Goal: Task Accomplishment & Management: Manage account settings

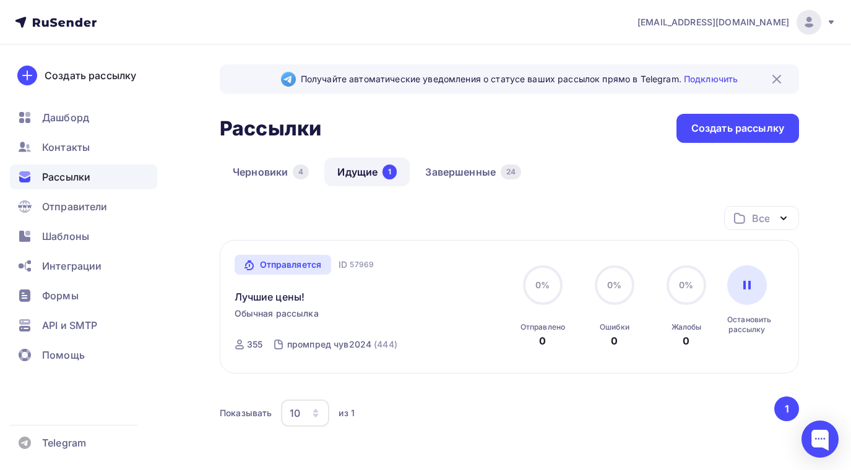
scroll to position [83, 0]
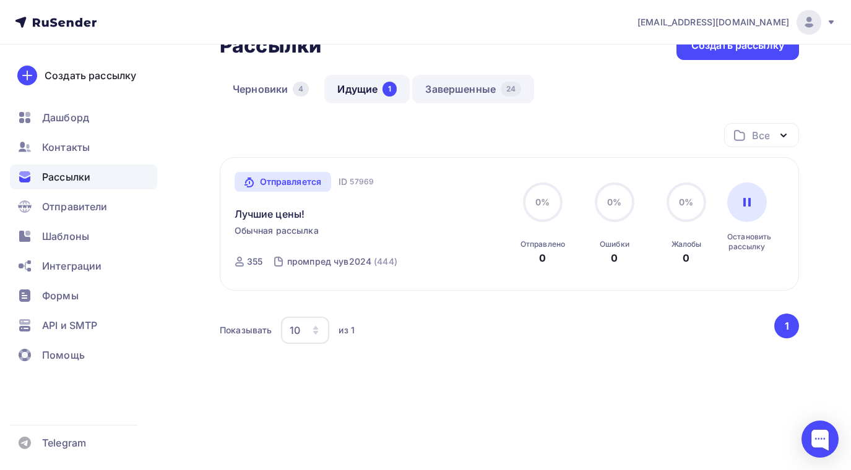
click at [460, 85] on link "Завершенные 24" at bounding box center [473, 89] width 122 height 28
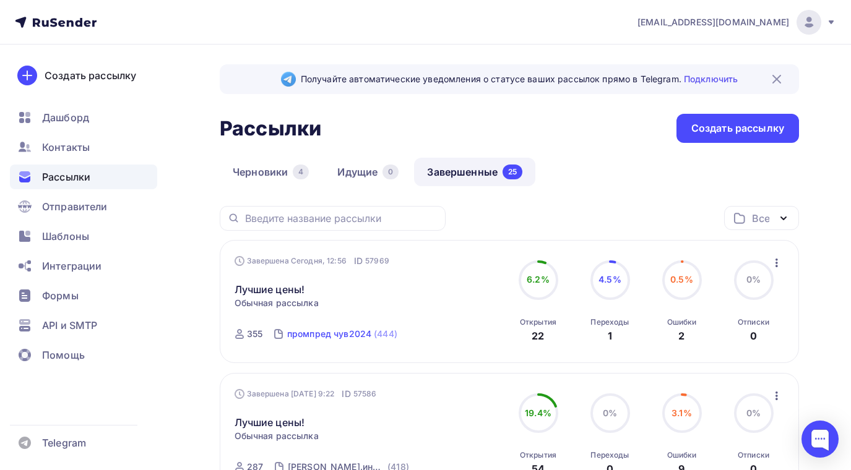
click at [325, 333] on div "промпред чув2024" at bounding box center [329, 334] width 84 height 12
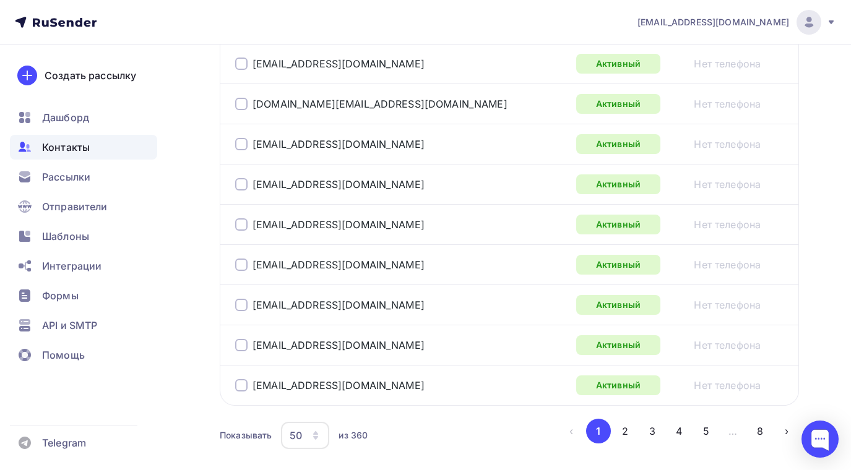
scroll to position [2103, 0]
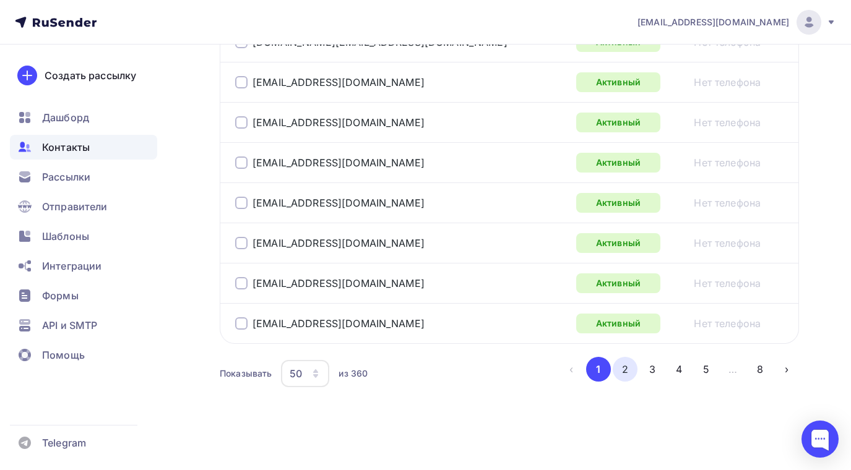
click at [626, 367] on button "2" at bounding box center [625, 369] width 25 height 25
click at [652, 363] on button "3" at bounding box center [652, 369] width 25 height 25
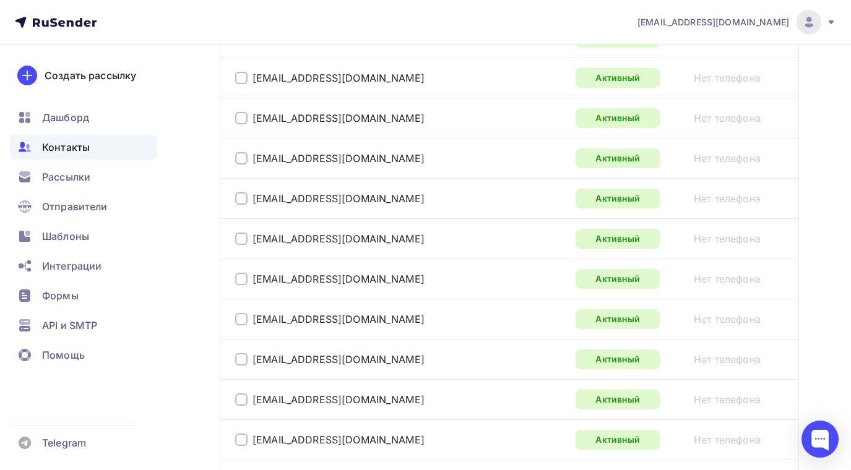
scroll to position [2095, 0]
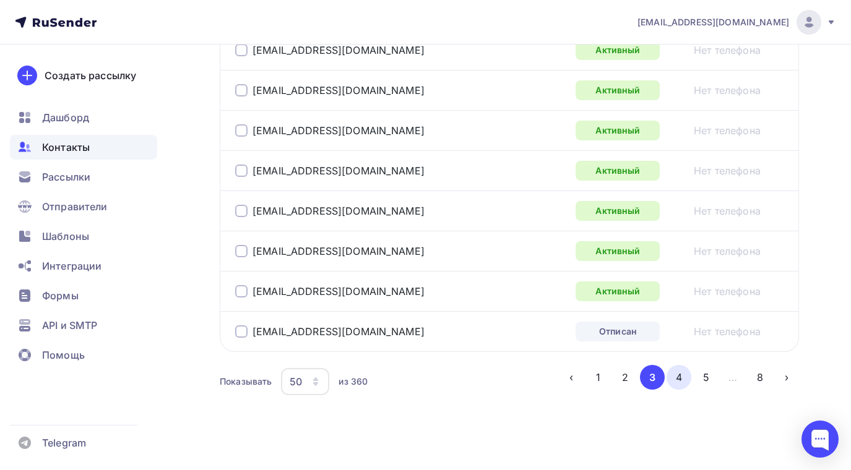
click at [678, 374] on button "4" at bounding box center [678, 377] width 25 height 25
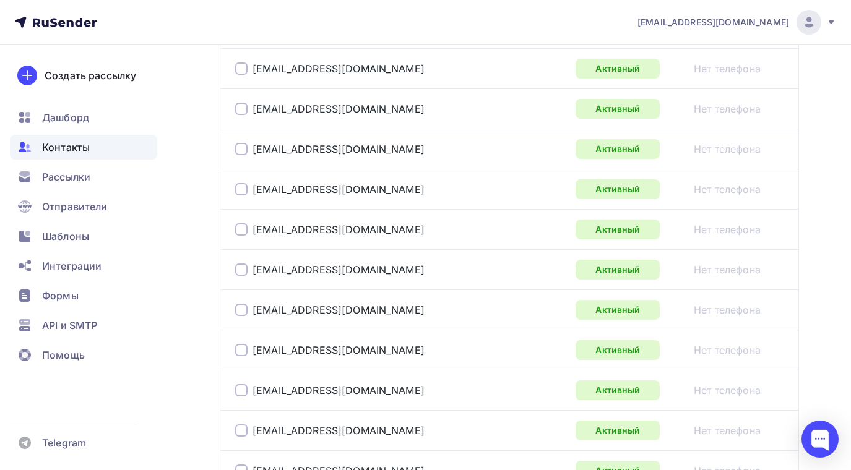
scroll to position [1291, 0]
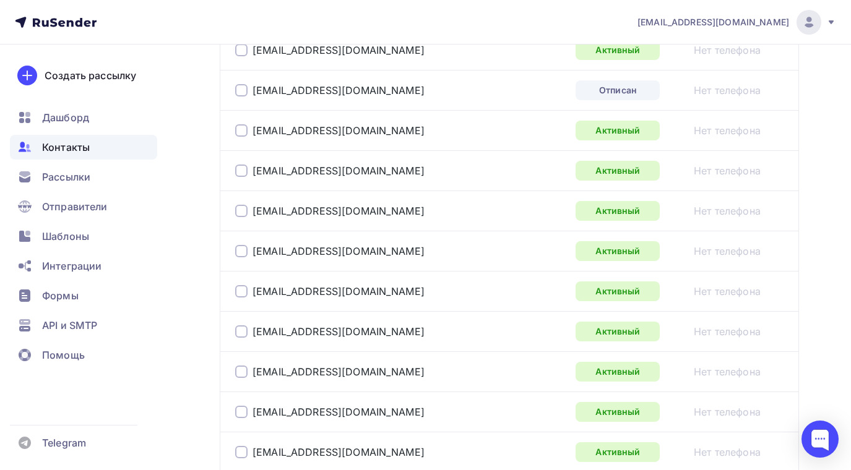
click at [237, 88] on div at bounding box center [241, 90] width 12 height 12
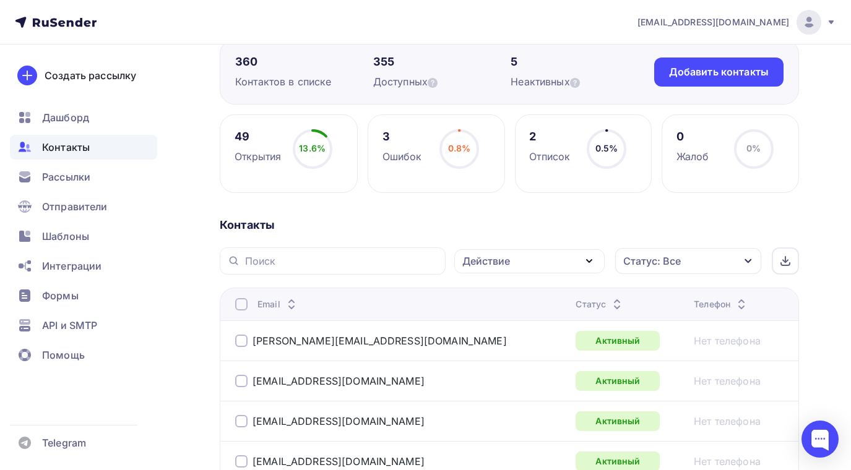
scroll to position [0, 0]
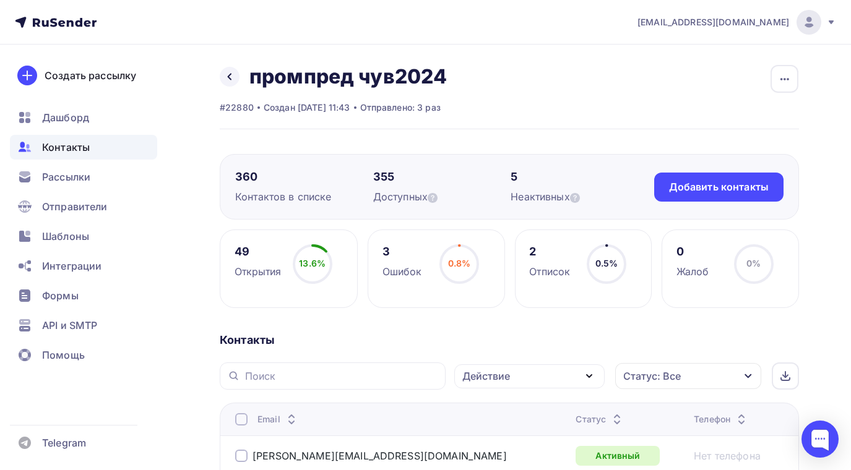
click at [590, 375] on icon "button" at bounding box center [589, 376] width 15 height 15
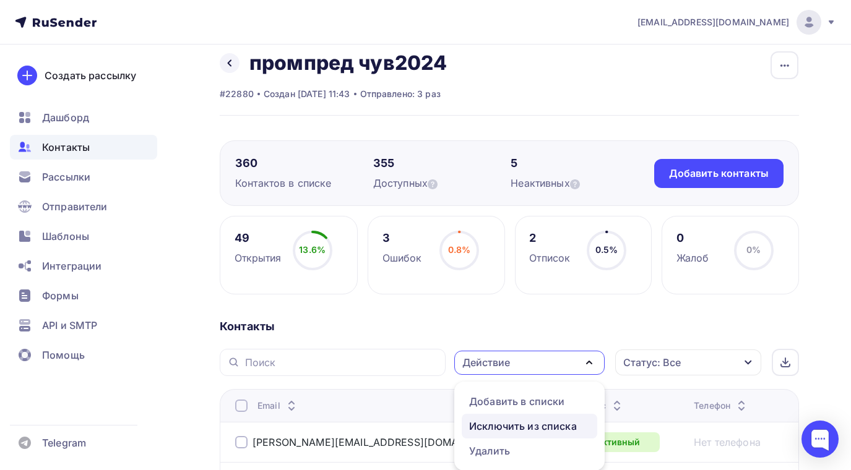
scroll to position [75, 0]
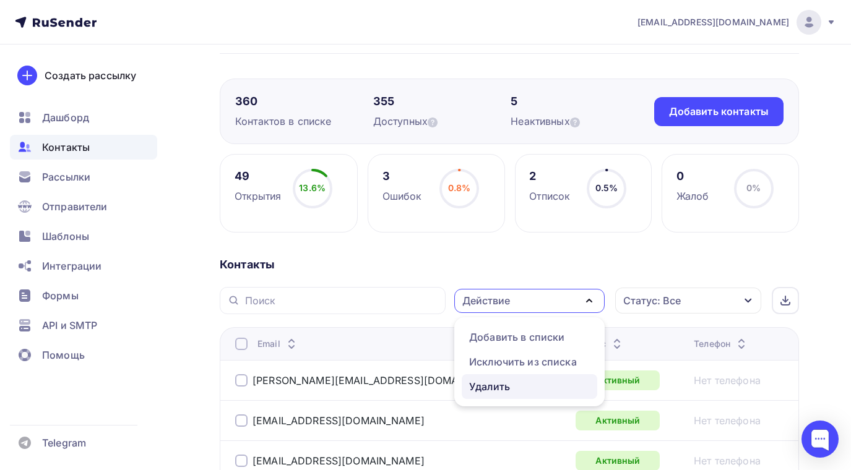
click at [485, 388] on div "Удалить" at bounding box center [489, 386] width 41 height 15
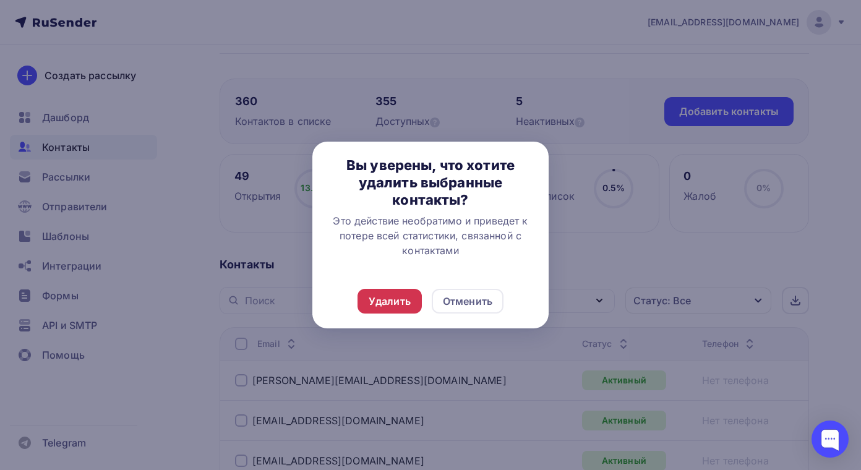
click at [394, 308] on div "Удалить" at bounding box center [390, 301] width 42 height 15
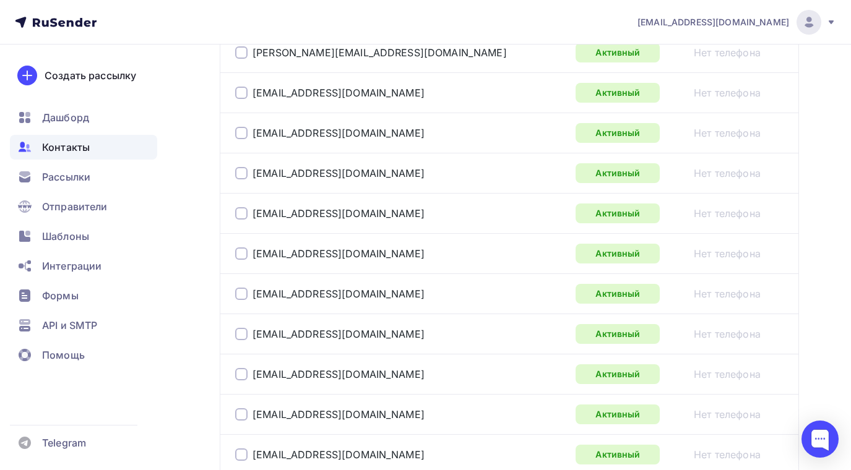
scroll to position [2103, 0]
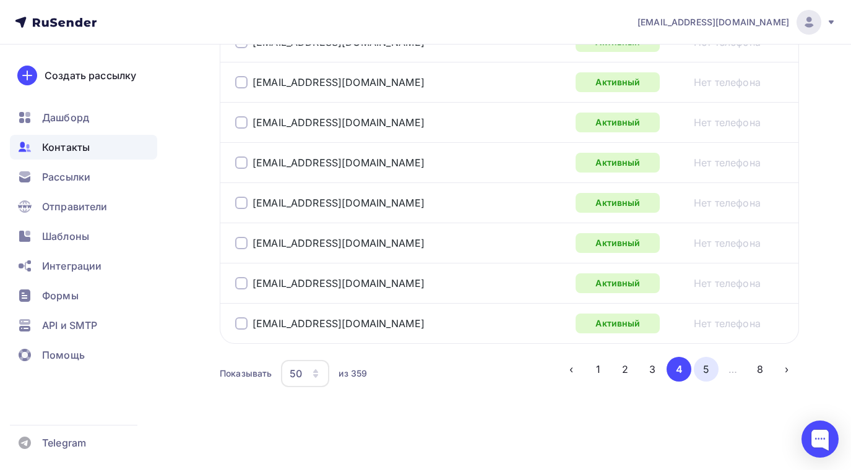
click at [706, 370] on button "5" at bounding box center [706, 369] width 25 height 25
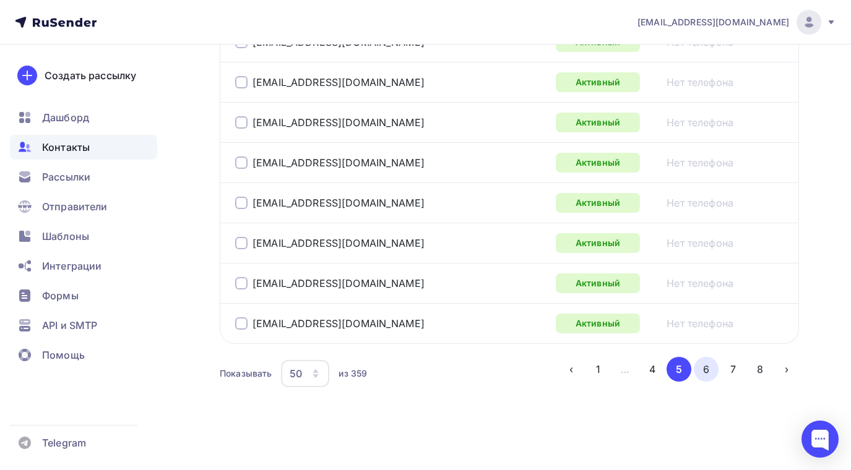
click at [708, 371] on button "6" at bounding box center [706, 369] width 25 height 25
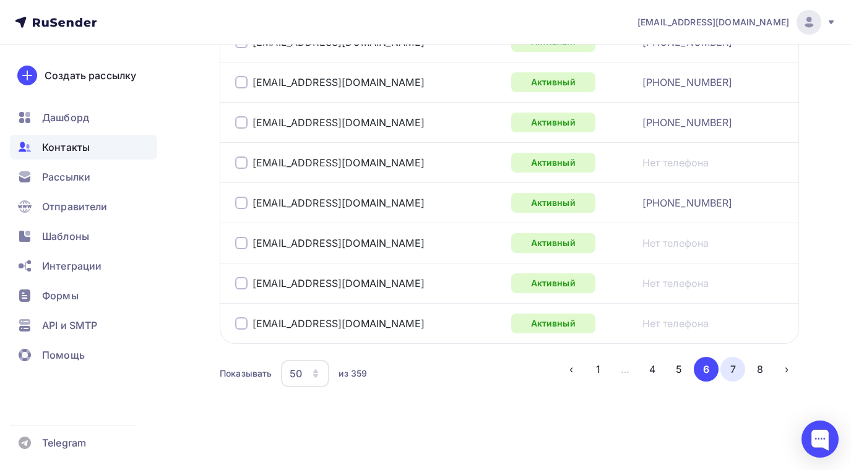
click at [735, 371] on button "7" at bounding box center [732, 369] width 25 height 25
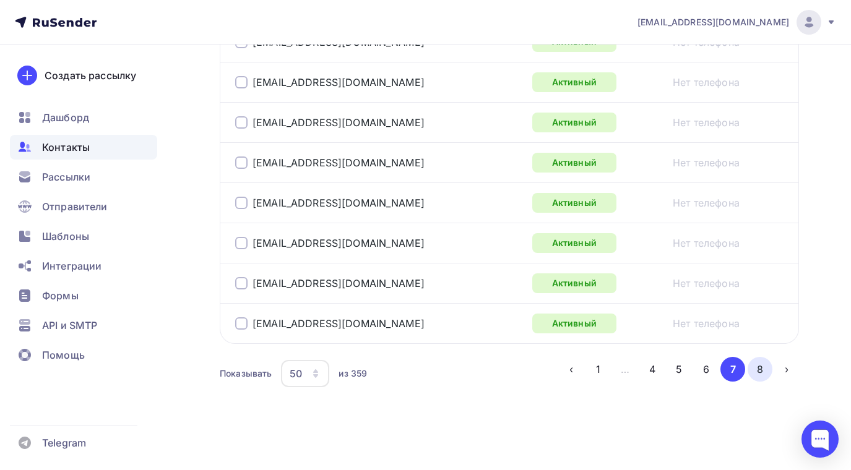
click at [757, 369] on button "8" at bounding box center [760, 369] width 25 height 25
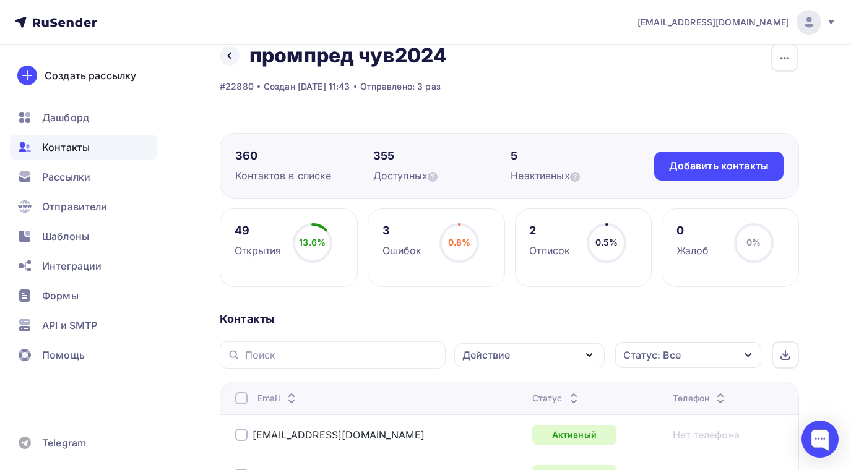
scroll to position [0, 0]
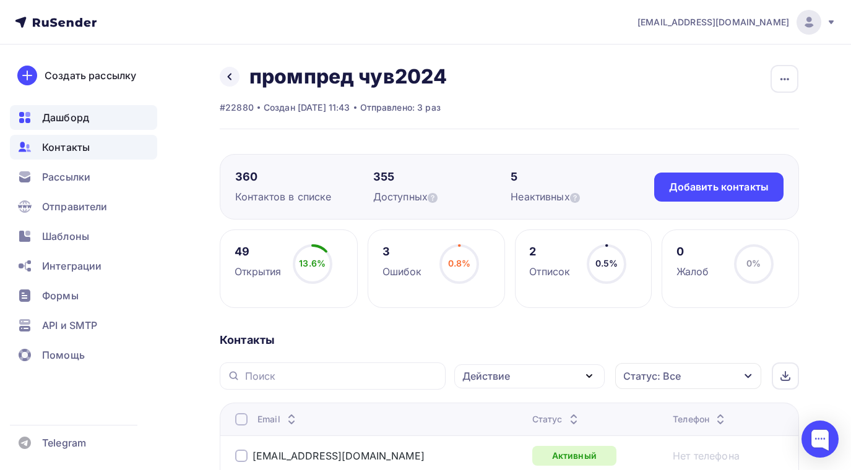
click at [59, 118] on span "Дашборд" at bounding box center [65, 117] width 47 height 15
